Goal: Check status: Check status

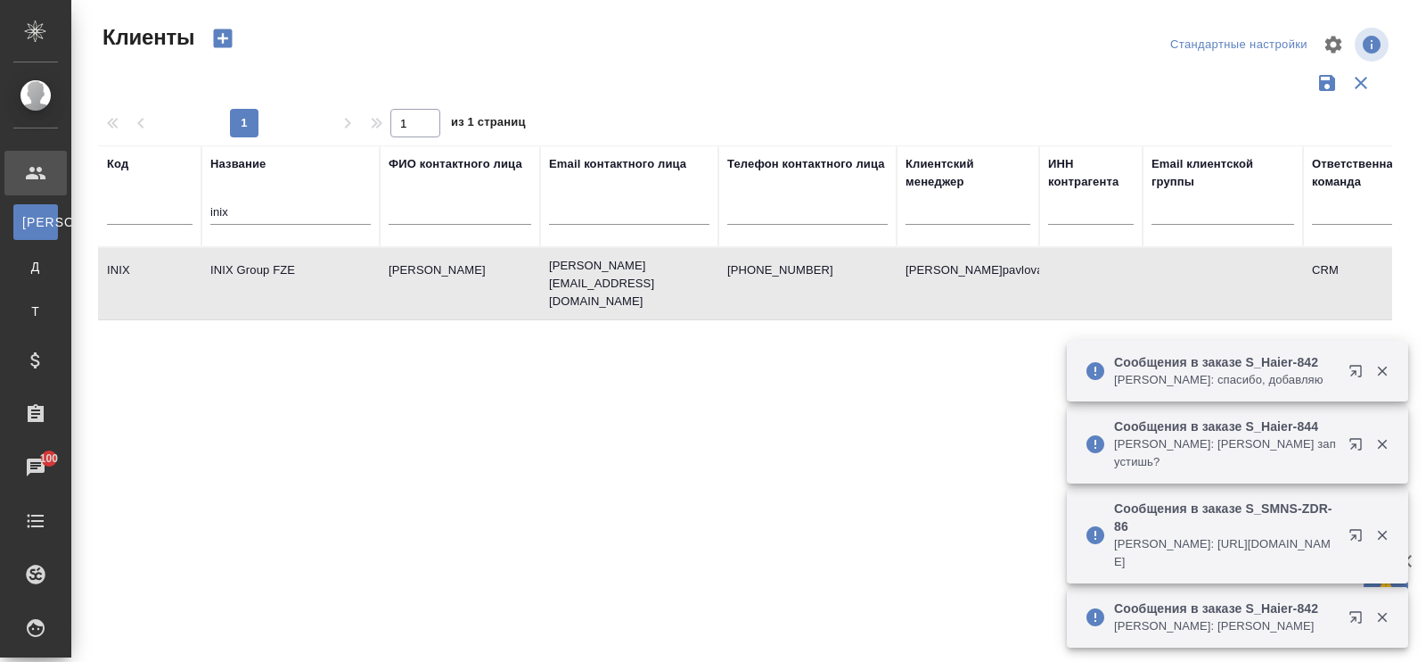
select select "RU"
click at [329, 213] on input "inix" at bounding box center [290, 213] width 160 height 22
type input "i"
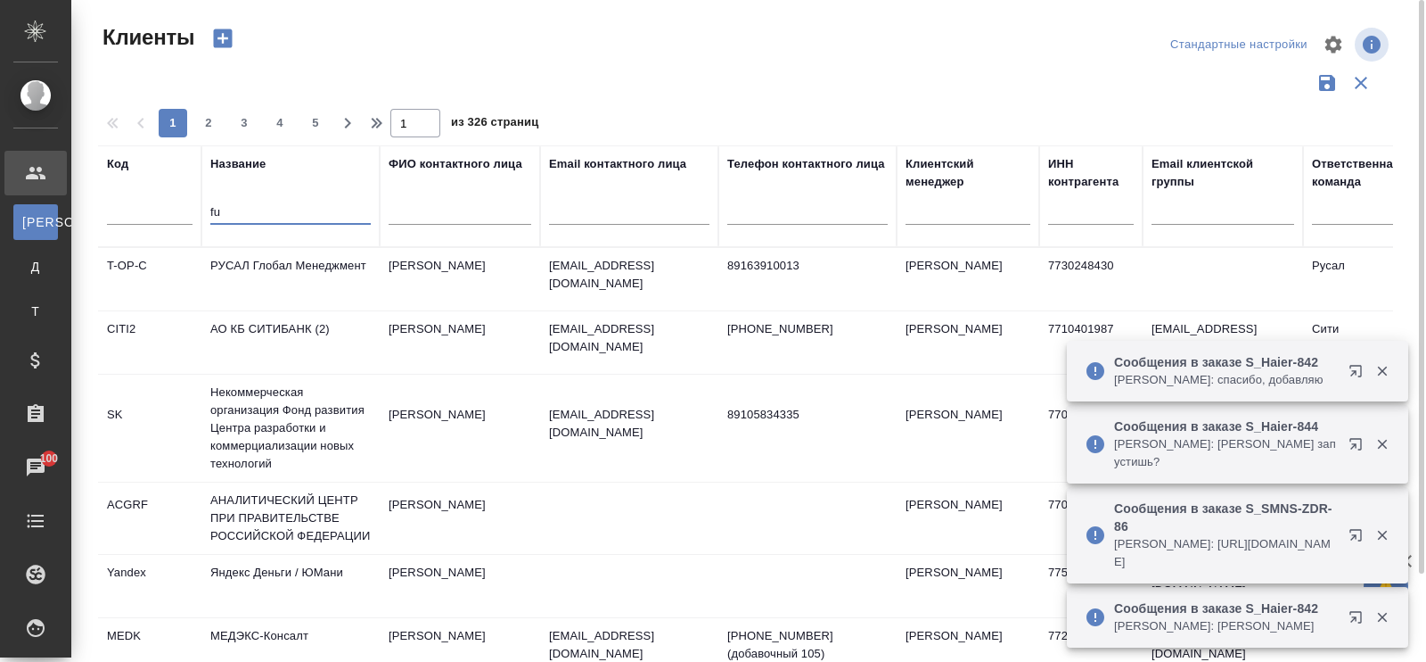
type input "f"
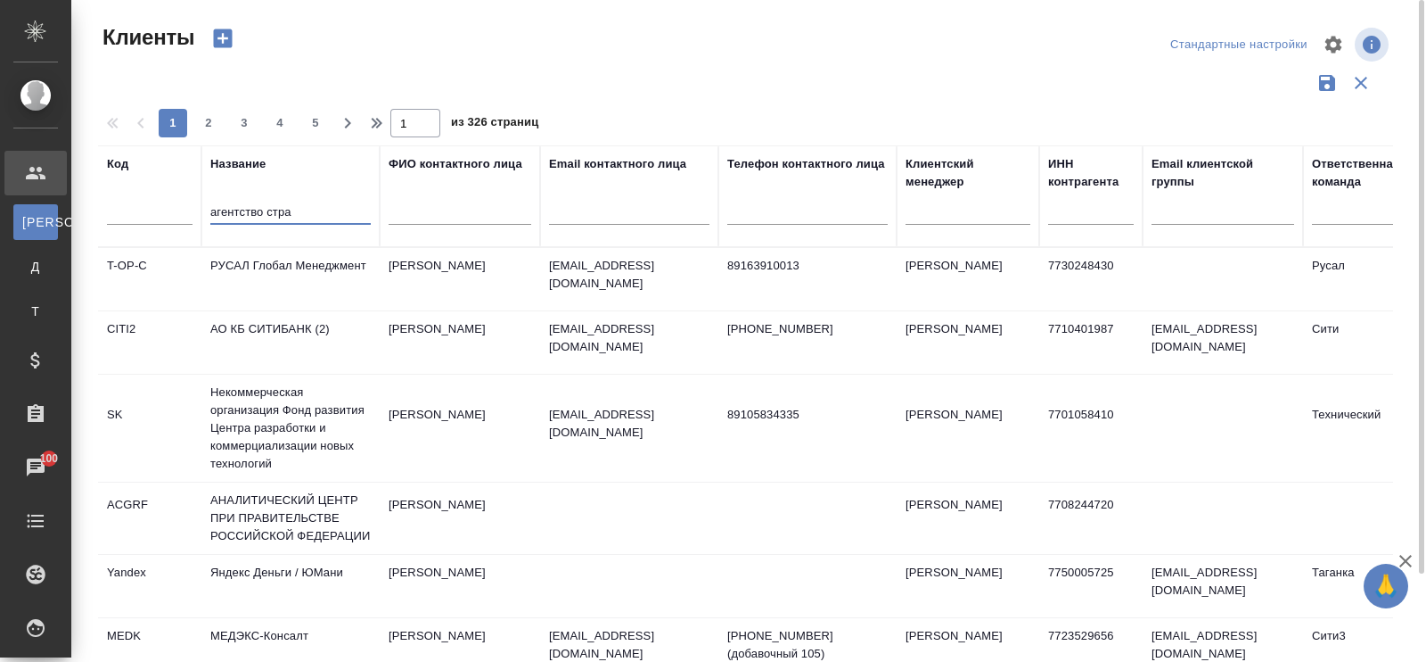
type input "агентство стра"
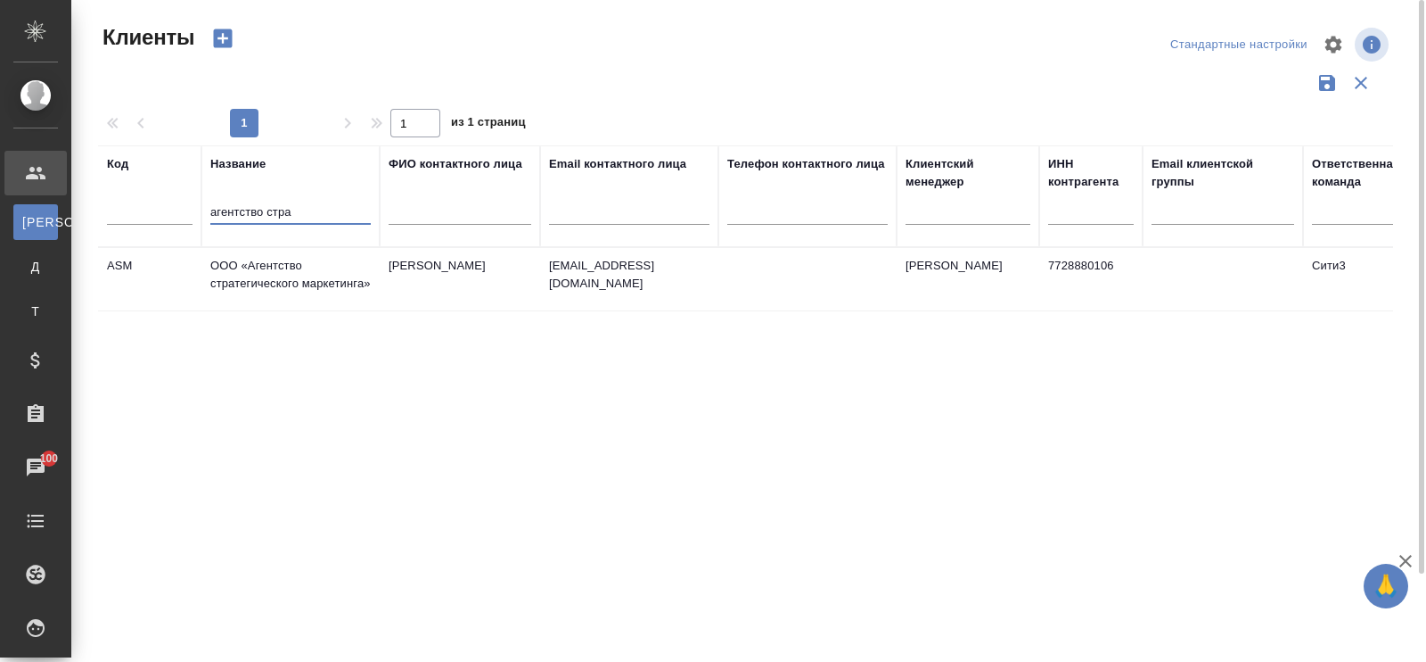
click at [323, 281] on td "ООО «Агентство стратегического маркетинга»" at bounding box center [290, 279] width 178 height 62
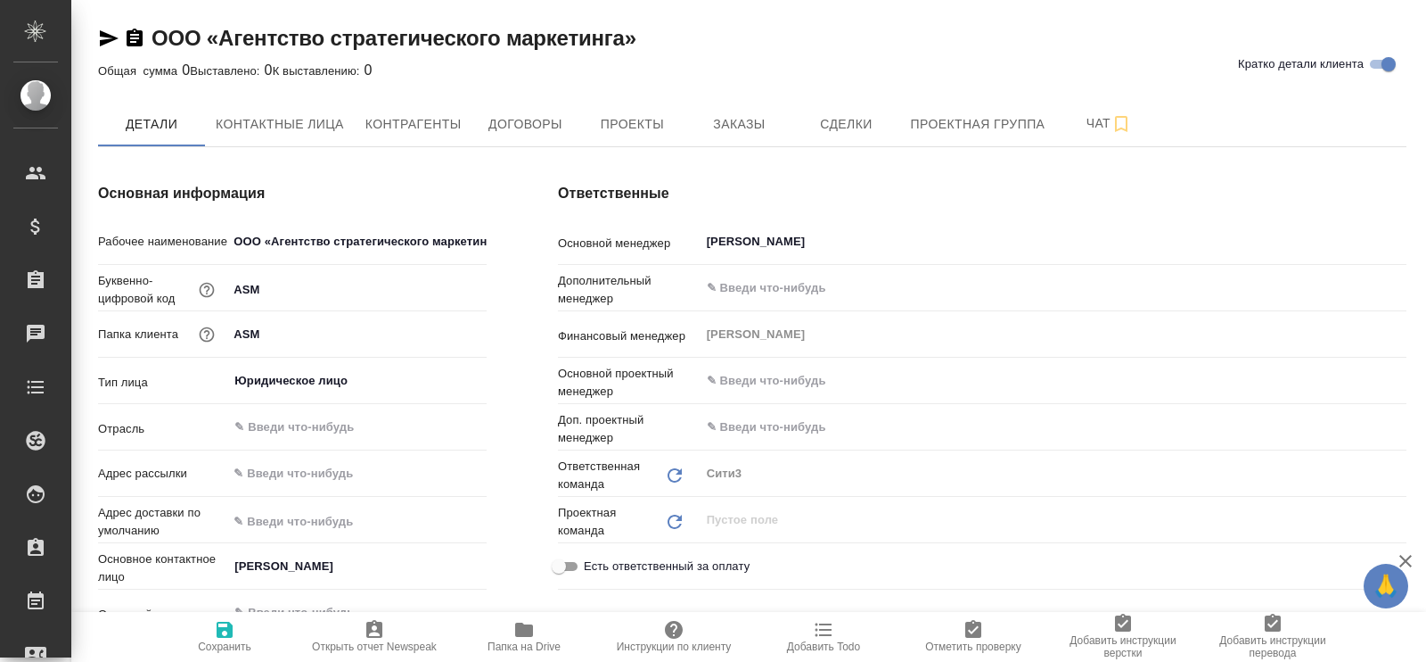
type textarea "x"
click at [729, 125] on span "Заказы" at bounding box center [739, 124] width 86 height 22
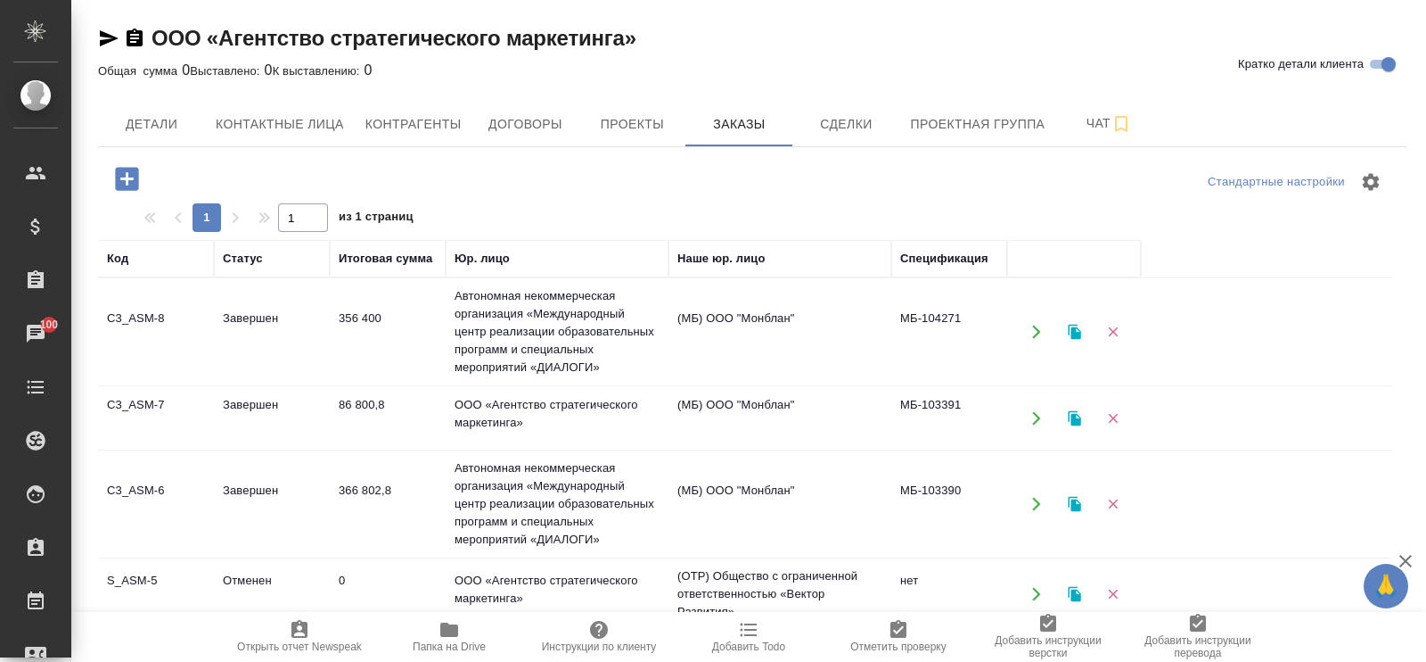
click at [259, 317] on td "Завершен" at bounding box center [272, 331] width 116 height 62
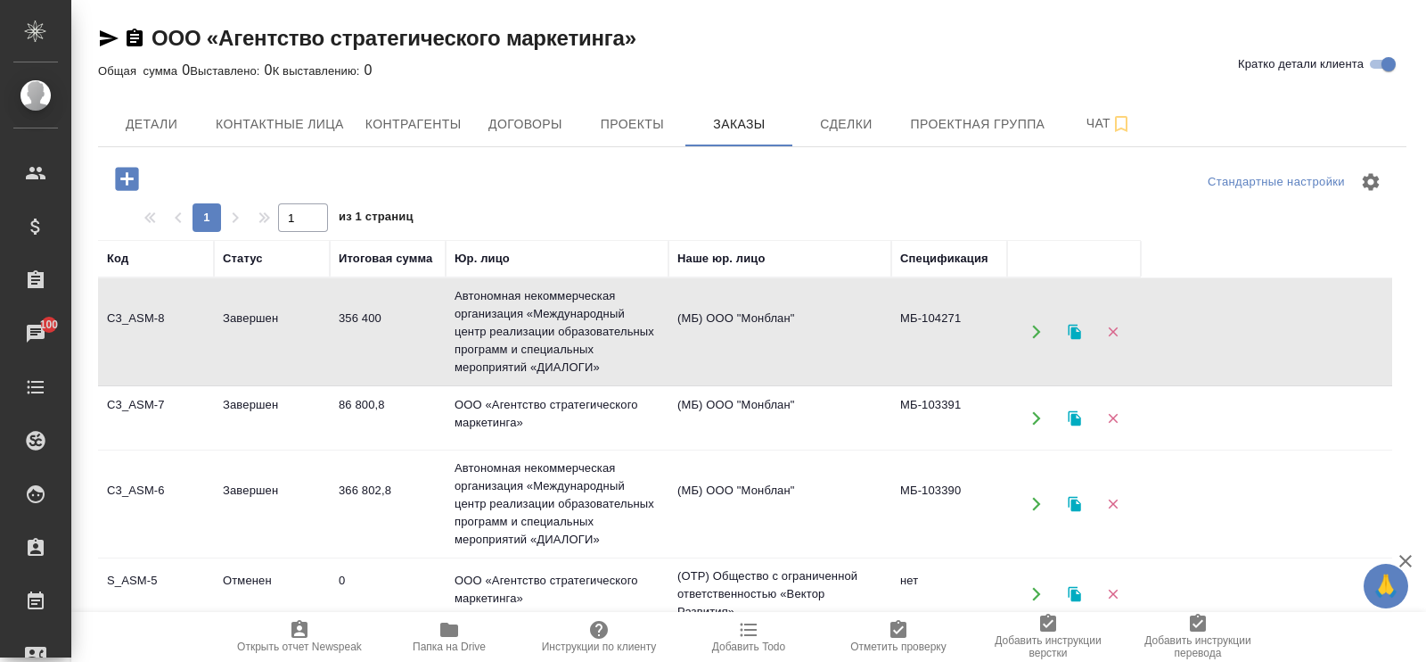
click at [259, 317] on td "Завершен" at bounding box center [272, 331] width 116 height 62
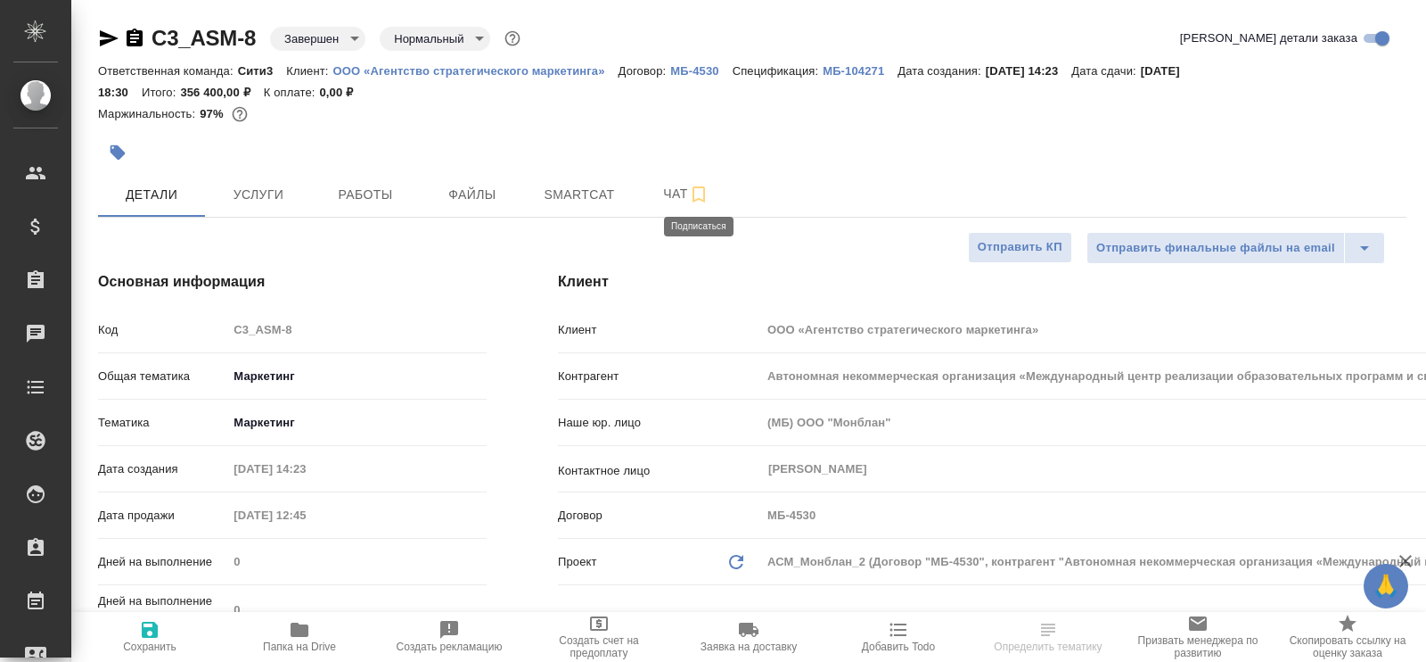
select select "RU"
type input "[PERSON_NAME]"
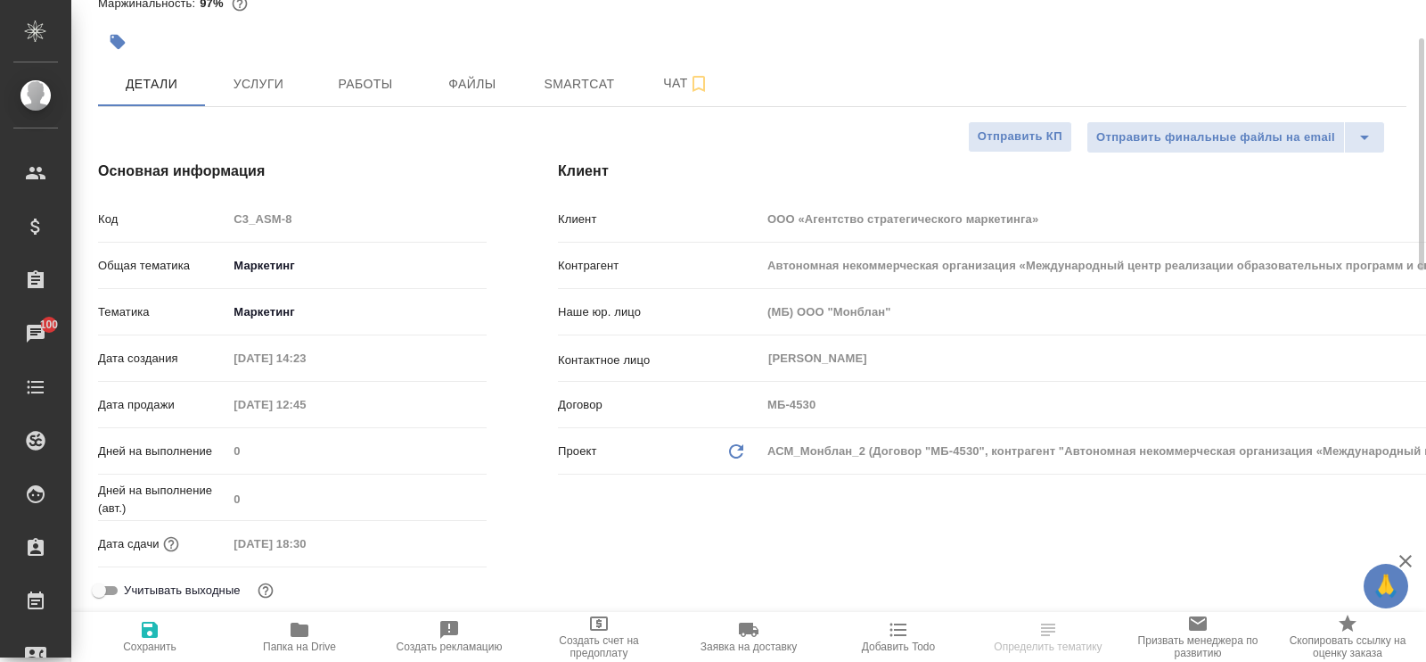
scroll to position [222, 0]
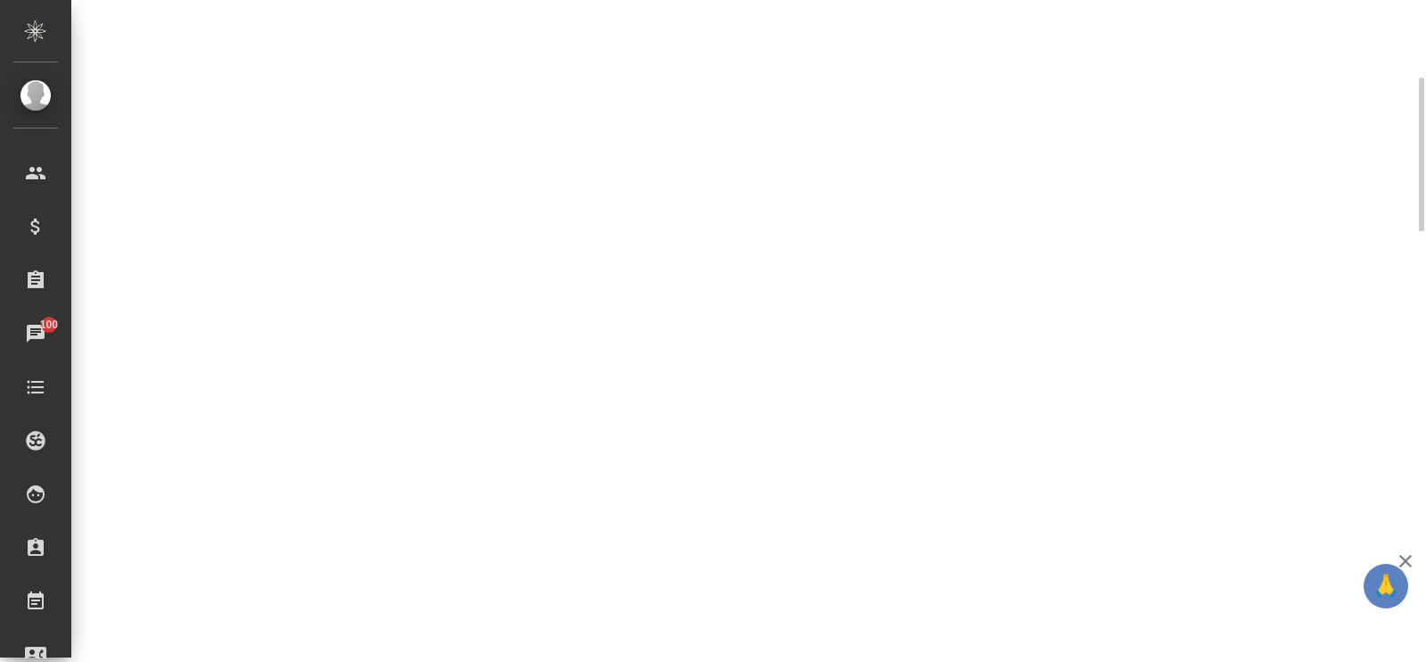
select select "RU"
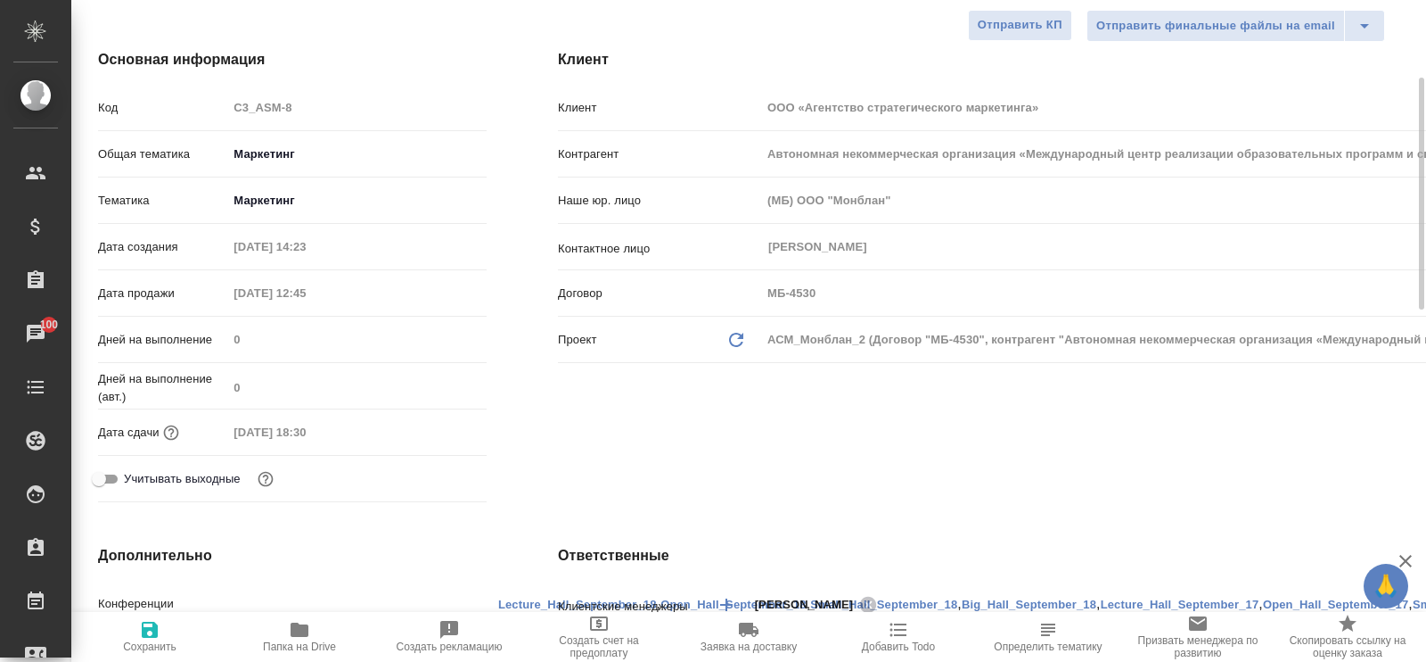
type textarea "x"
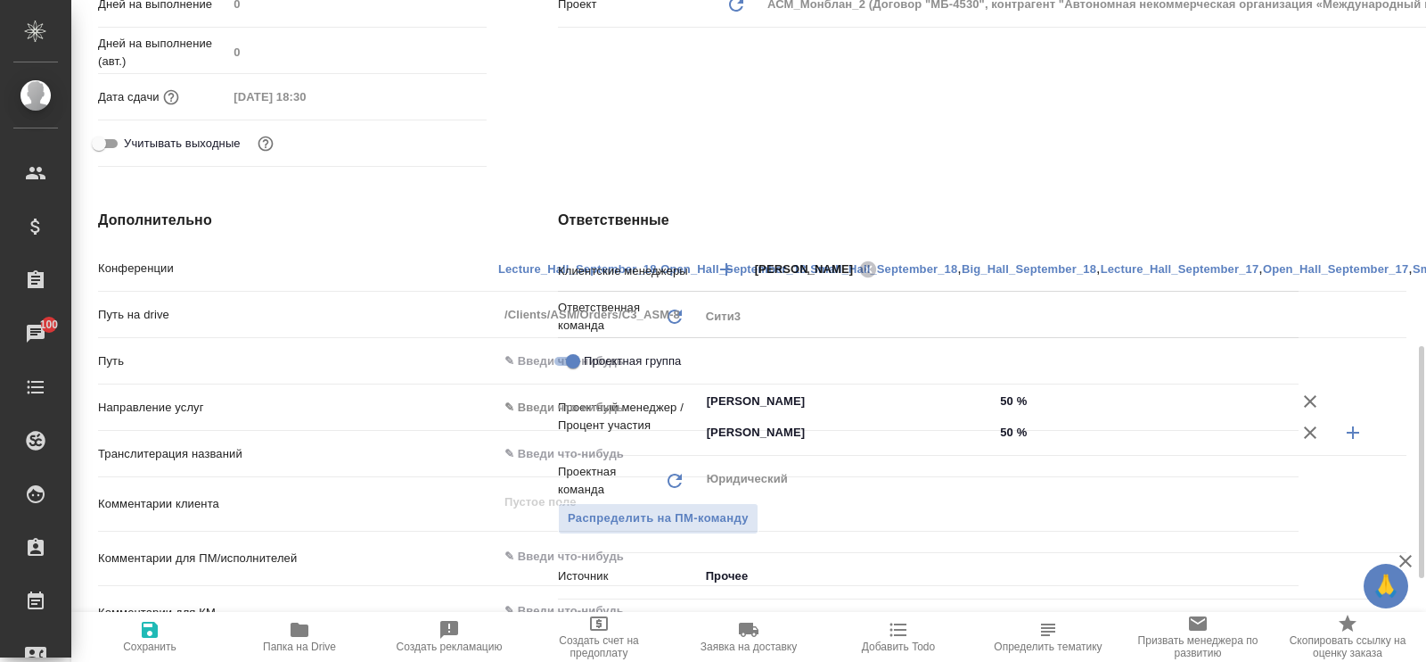
scroll to position [669, 0]
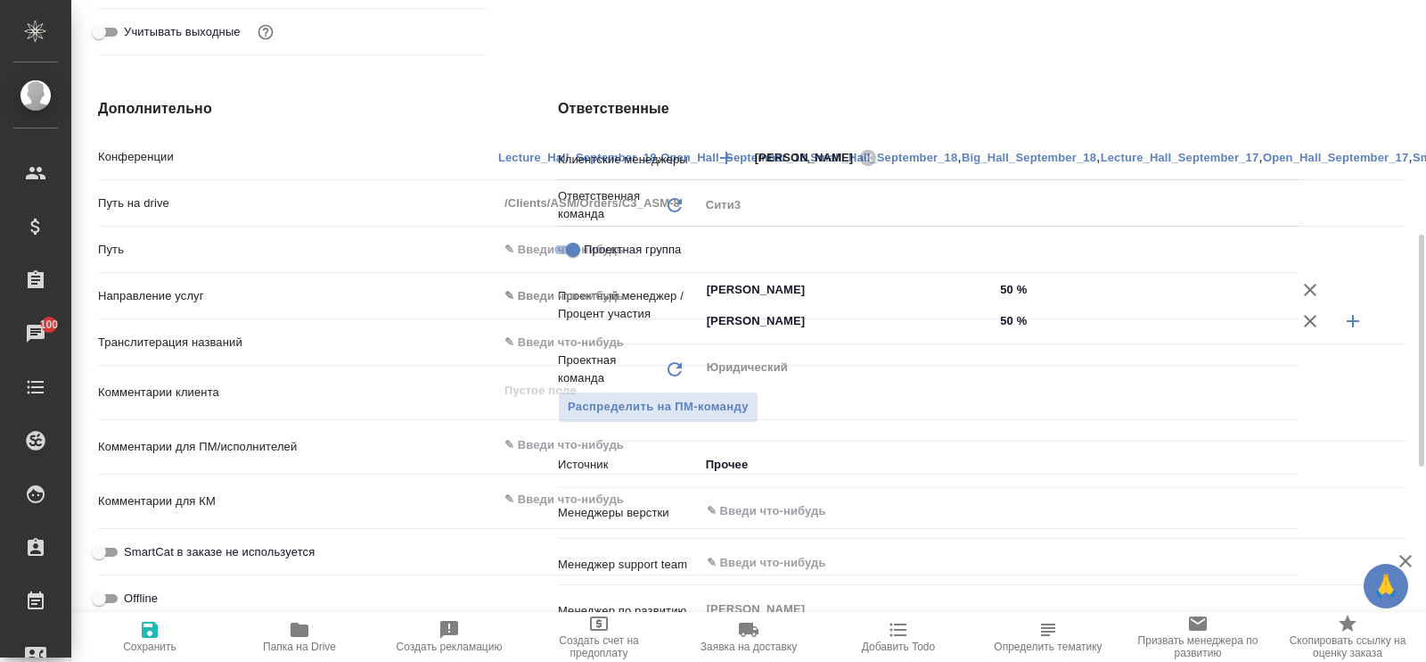
type textarea "x"
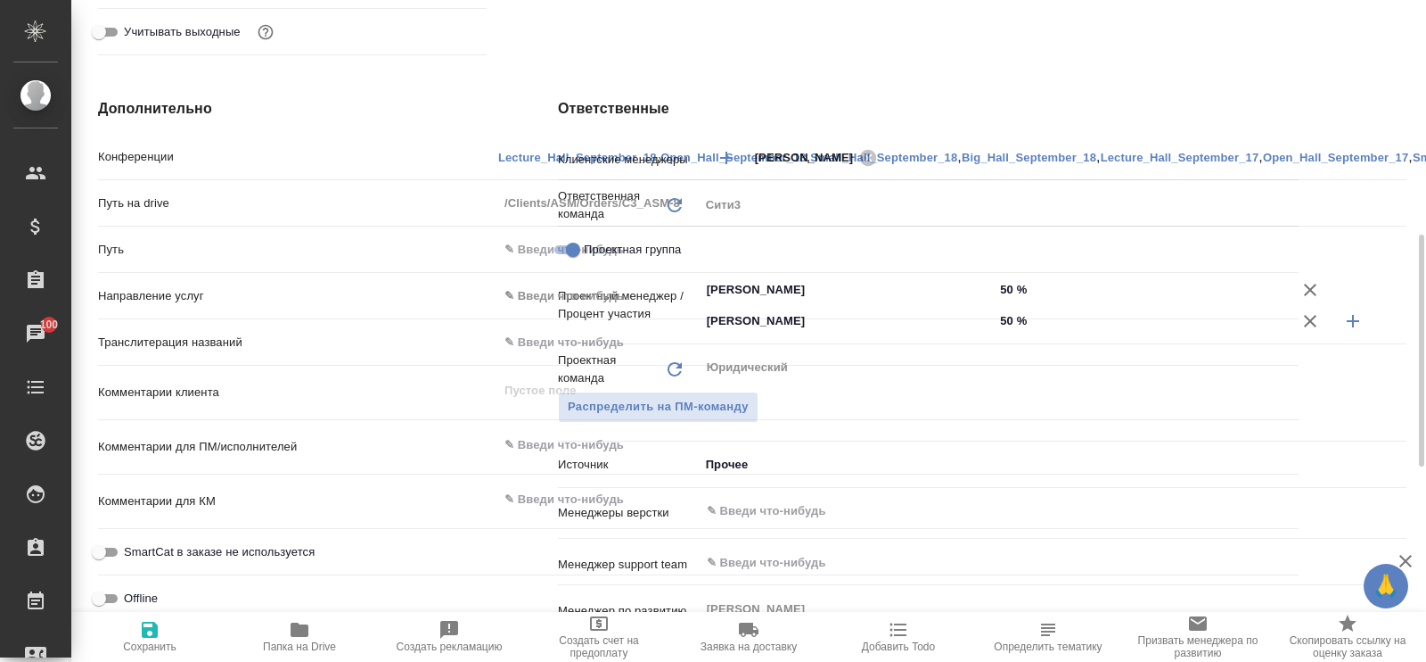
type textarea "x"
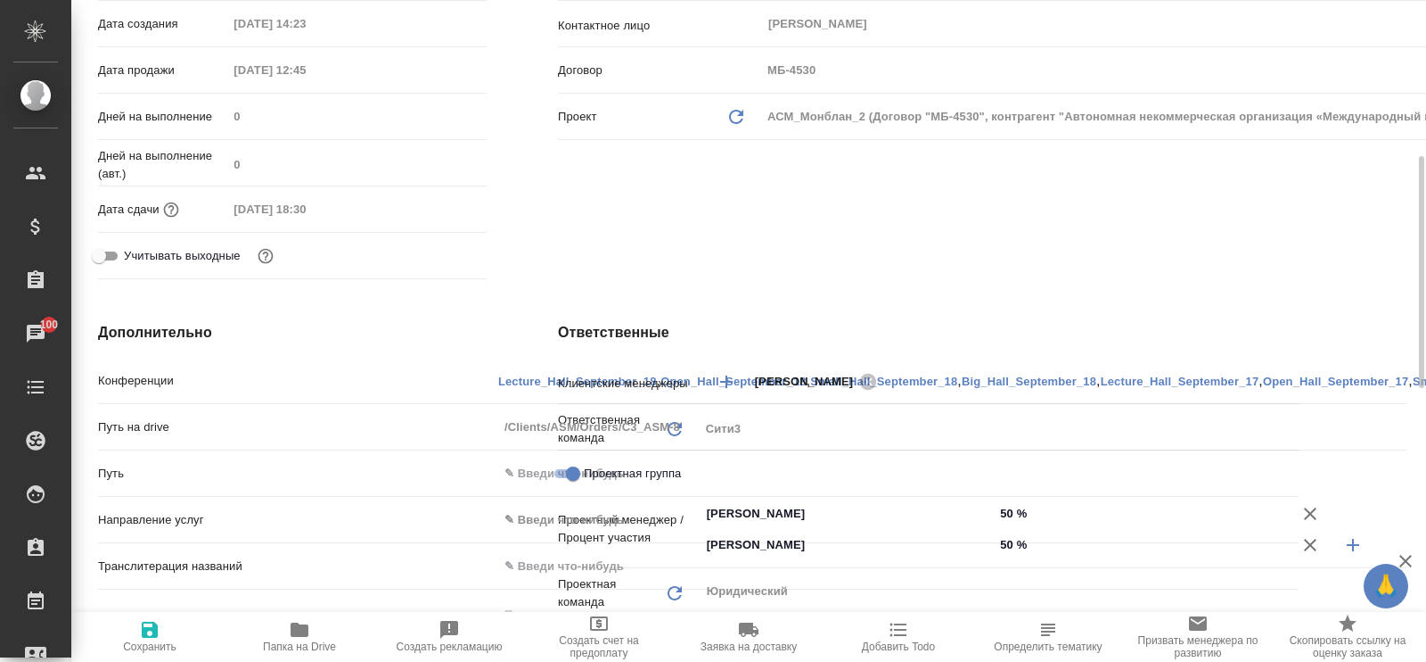
scroll to position [0, 0]
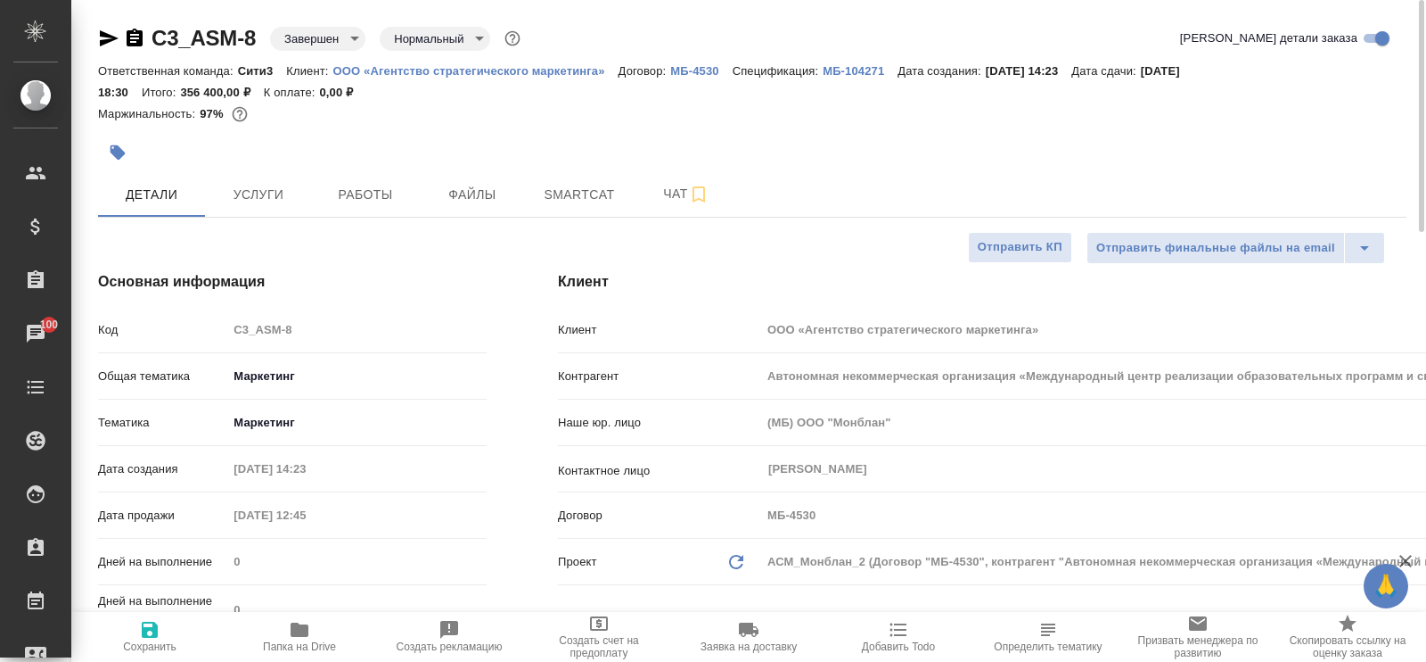
type textarea "x"
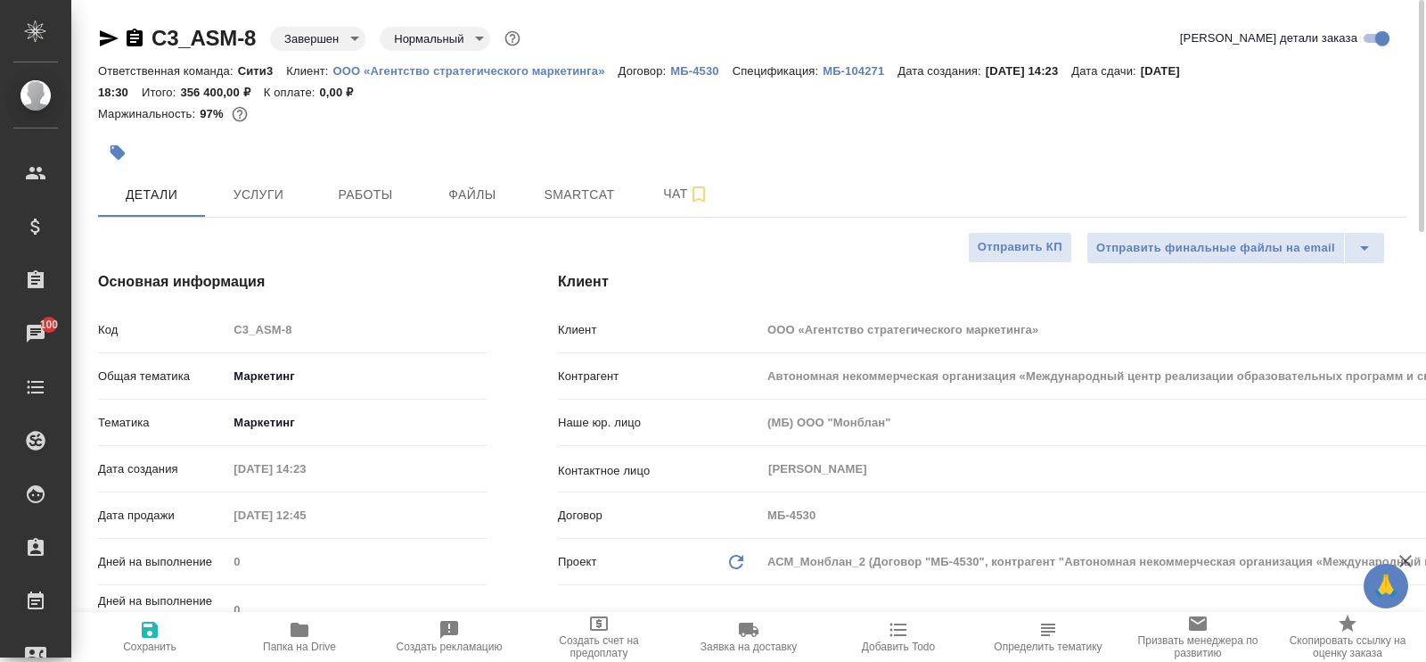
type textarea "x"
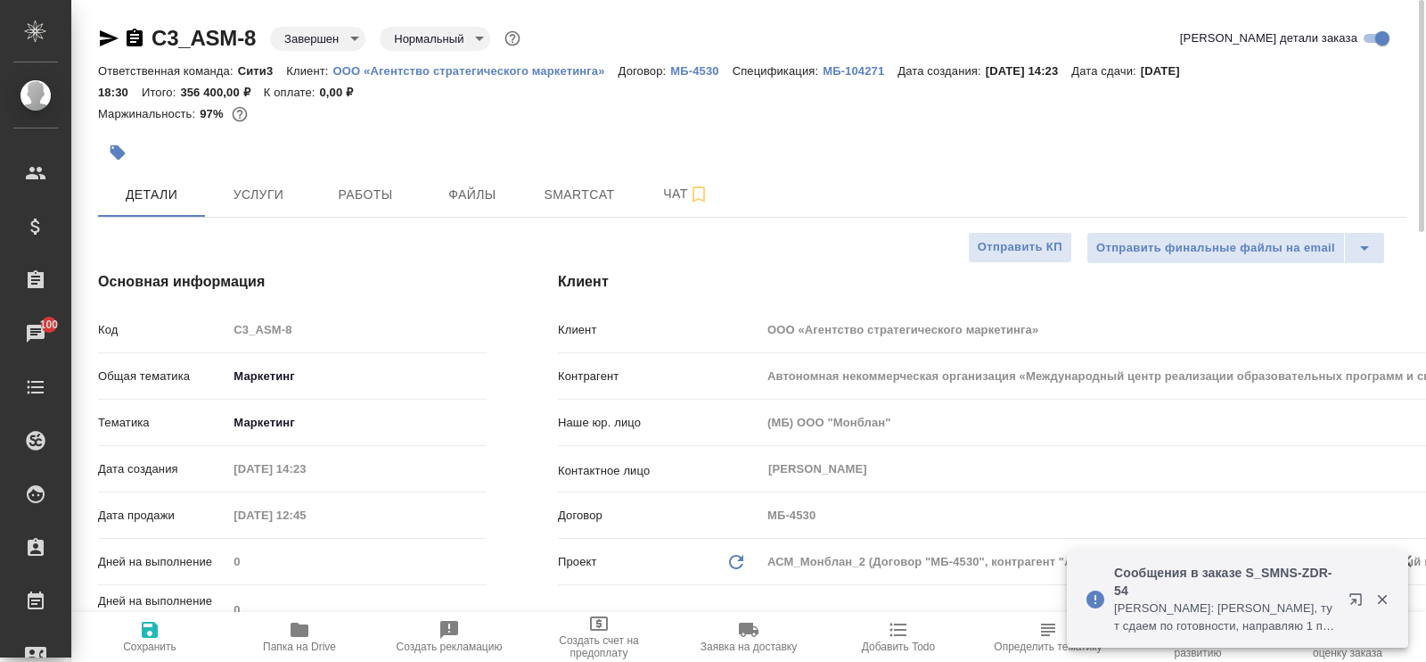
type textarea "x"
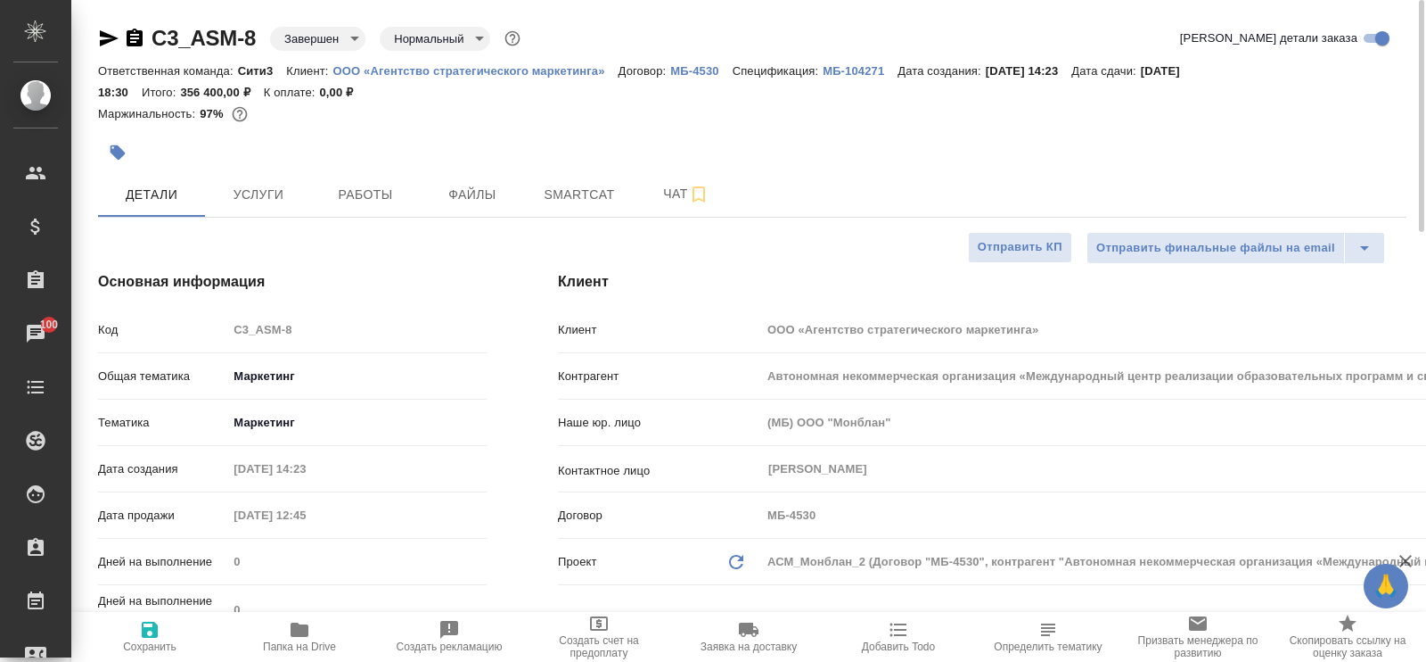
type textarea "x"
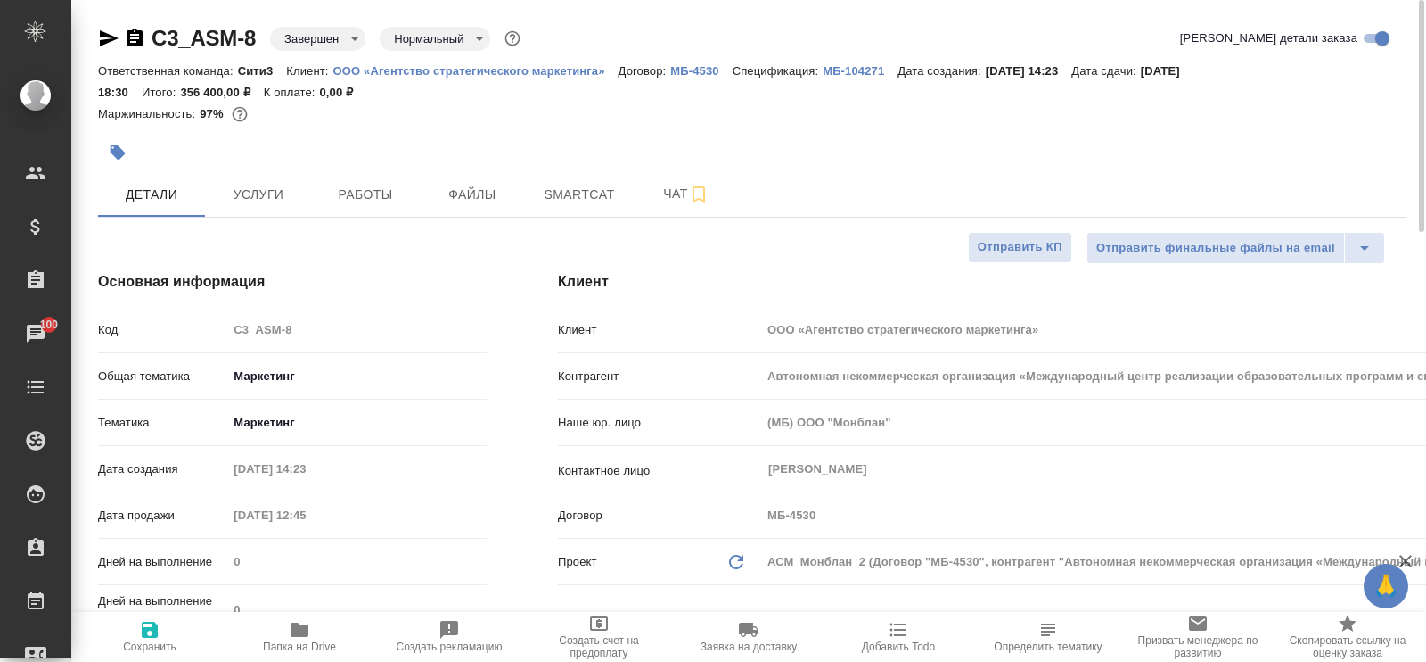
type textarea "x"
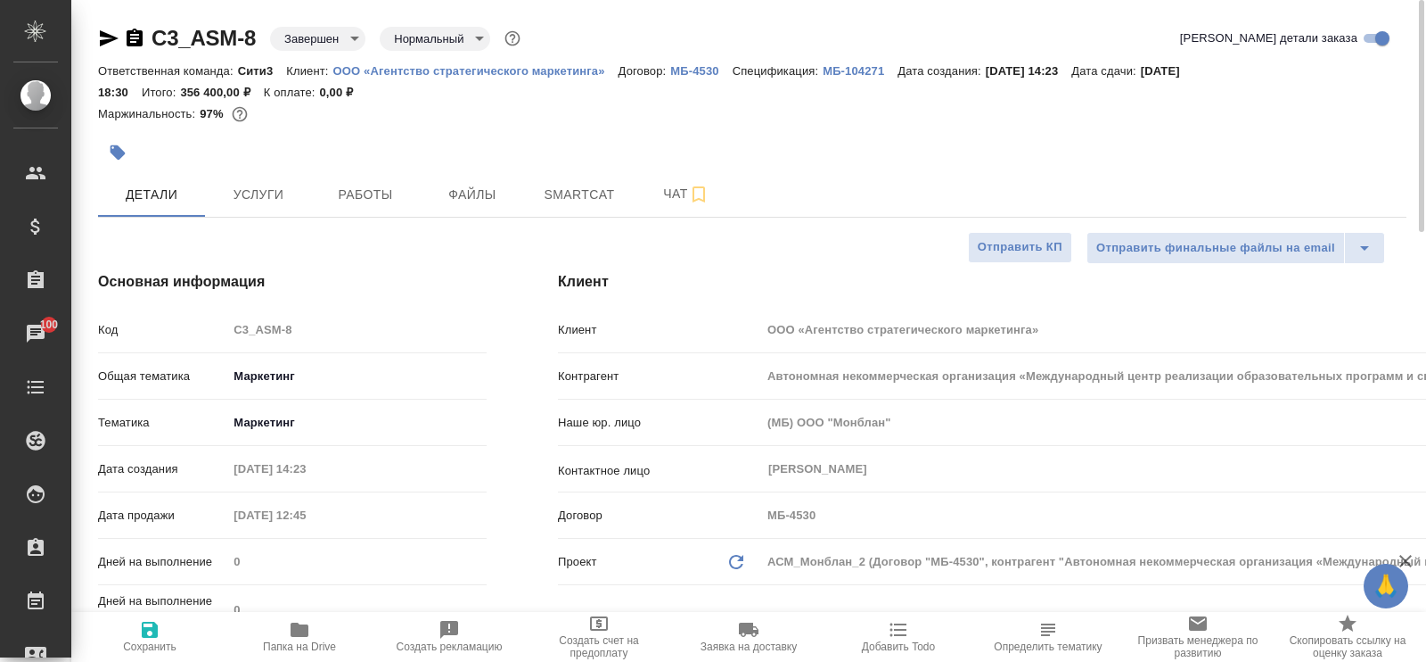
type textarea "x"
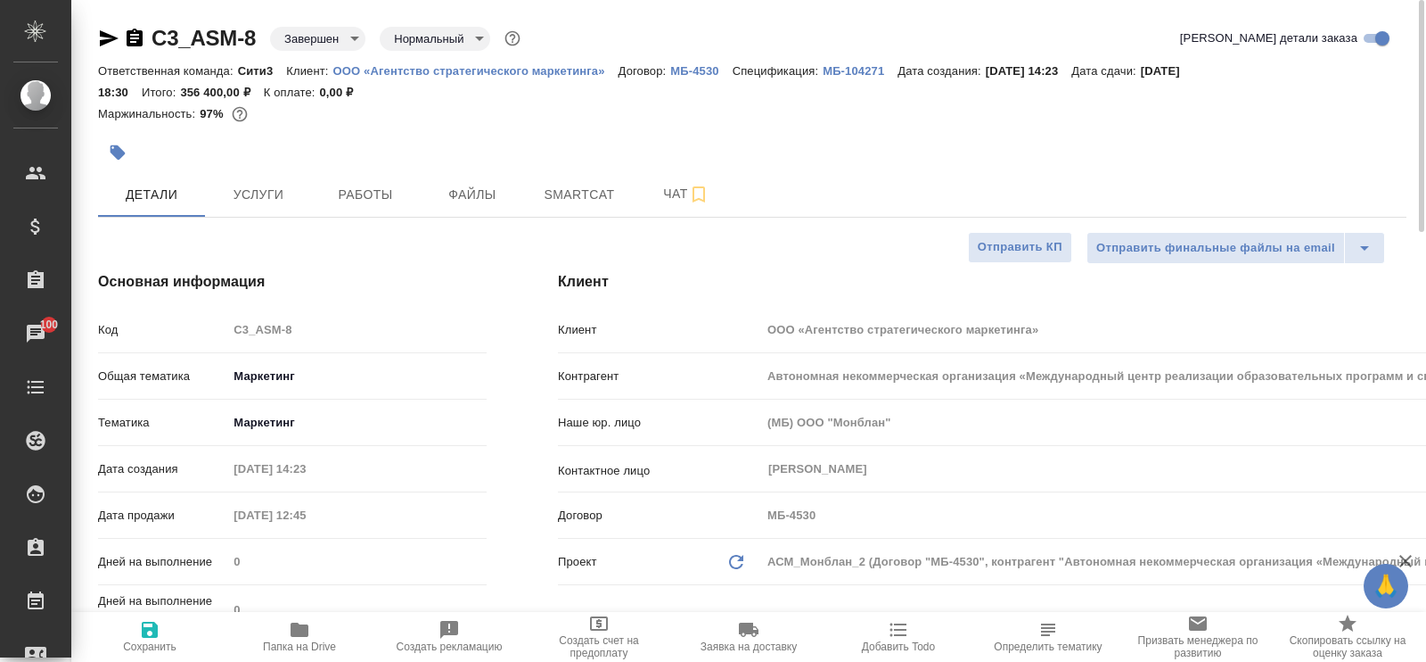
type textarea "x"
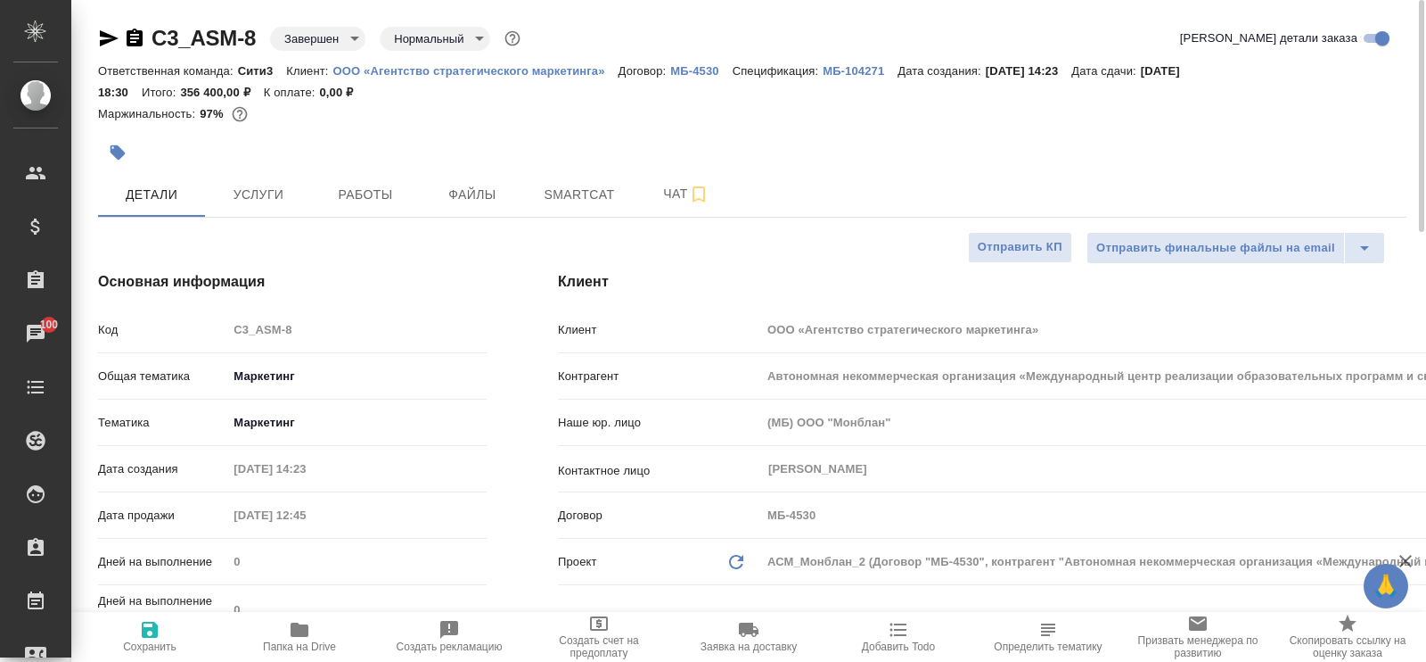
type textarea "x"
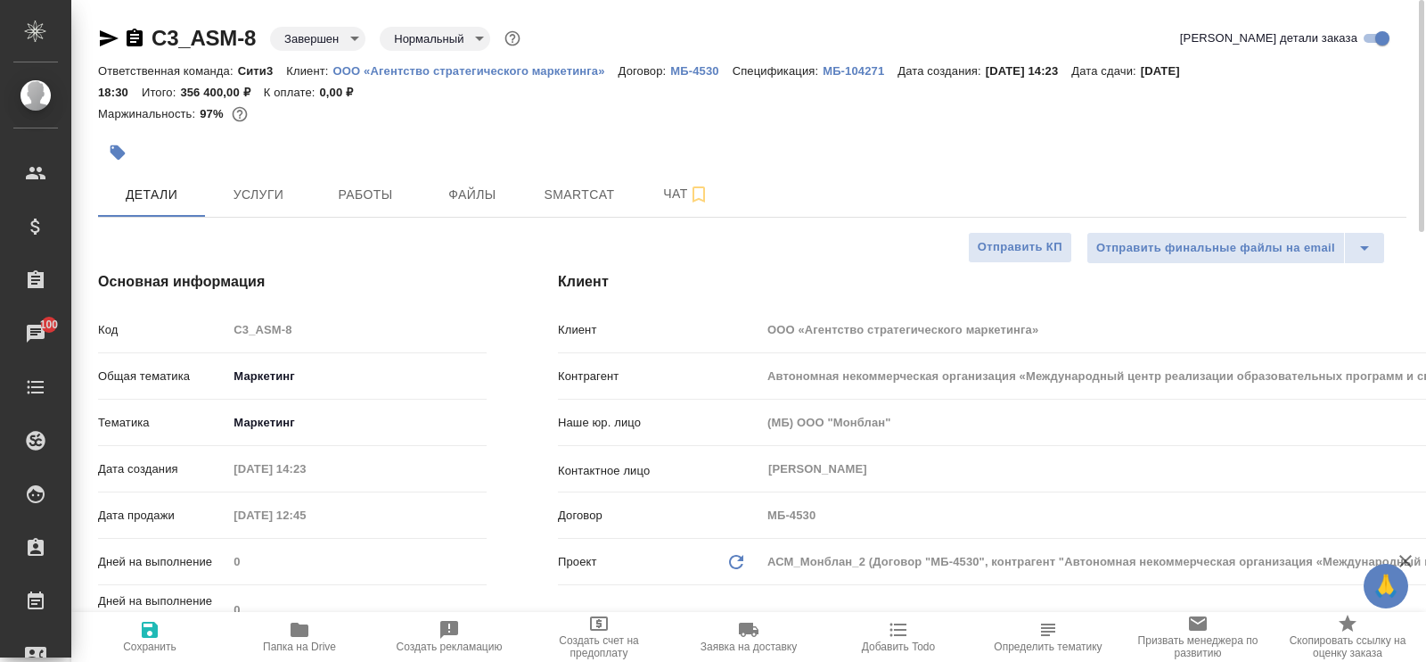
type textarea "x"
